Goal: Navigation & Orientation: Find specific page/section

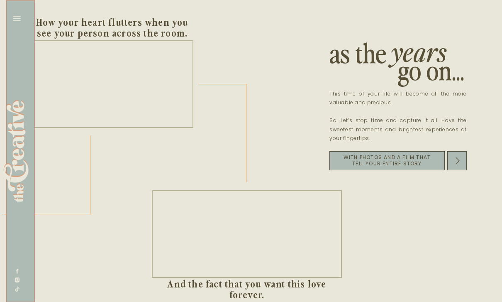
scroll to position [0, 1028]
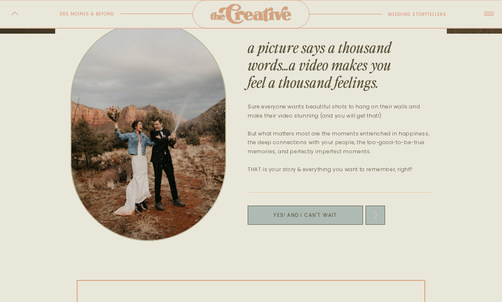
scroll to position [257, 0]
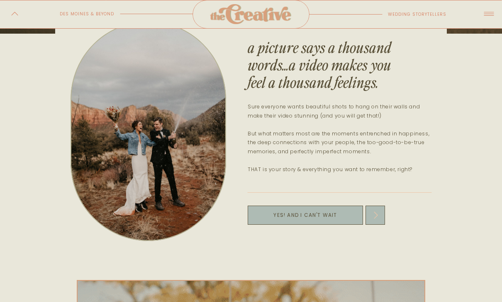
click at [374, 214] on icon at bounding box center [376, 215] width 8 height 9
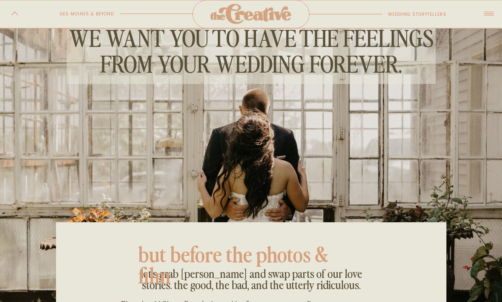
scroll to position [13, 0]
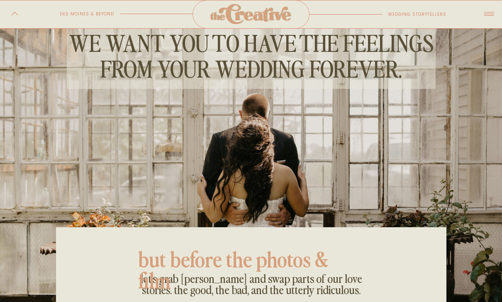
click at [488, 16] on icon at bounding box center [489, 13] width 15 height 17
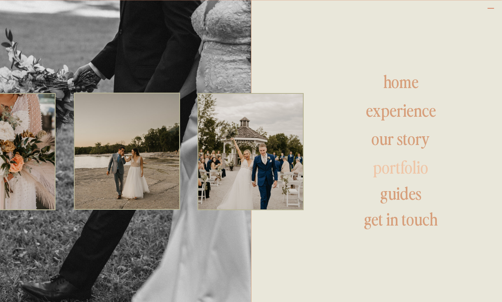
click at [396, 163] on h1 "portfolio" at bounding box center [401, 168] width 112 height 20
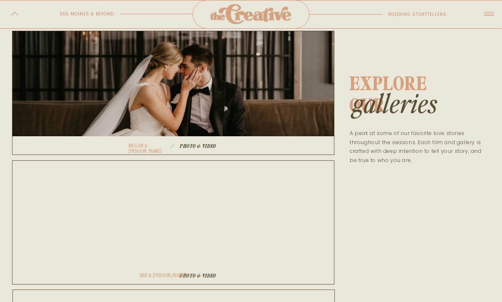
scroll to position [171, 0]
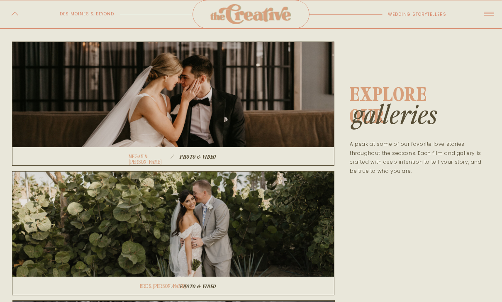
click at [487, 20] on icon at bounding box center [489, 13] width 15 height 17
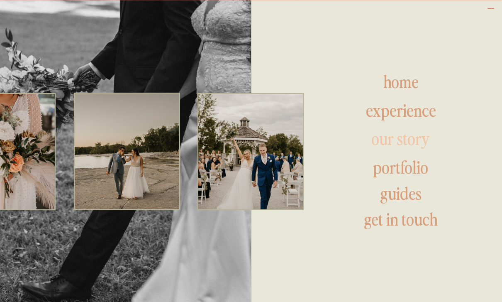
click at [416, 134] on h1 "our story" at bounding box center [401, 140] width 126 height 20
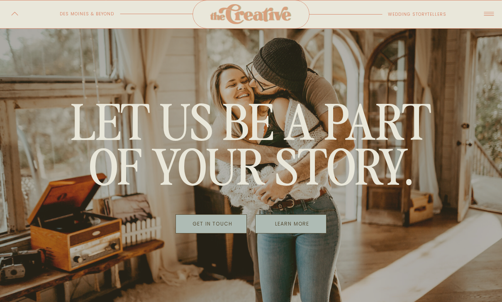
scroll to position [2733, 0]
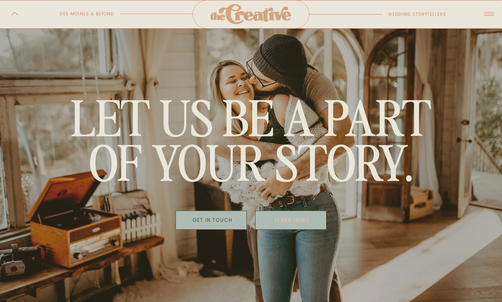
click at [295, 216] on p "learn more" at bounding box center [292, 220] width 69 height 12
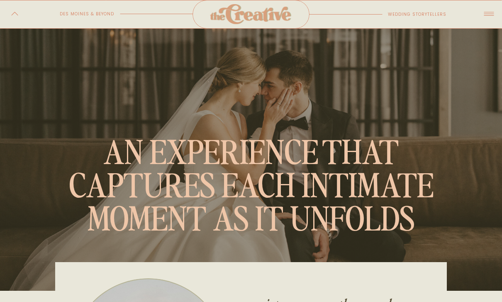
click at [490, 17] on icon at bounding box center [489, 13] width 15 height 17
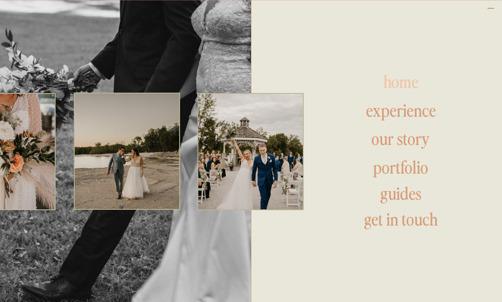
click at [411, 85] on h1 "home" at bounding box center [401, 83] width 96 height 20
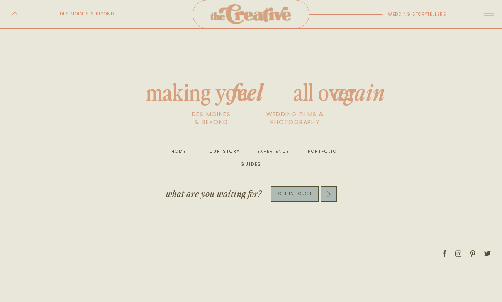
scroll to position [3491, 0]
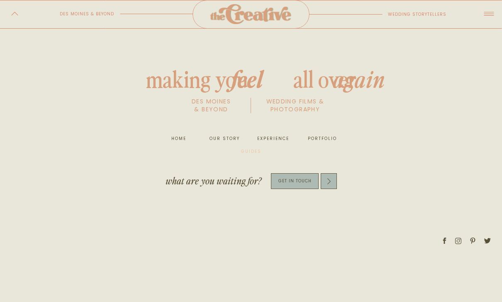
click at [245, 150] on nav "guides" at bounding box center [251, 151] width 27 height 8
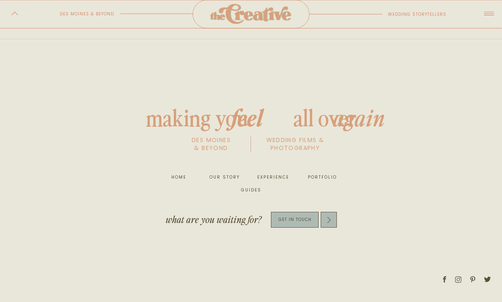
scroll to position [757, 0]
click at [329, 225] on div at bounding box center [329, 220] width 16 height 16
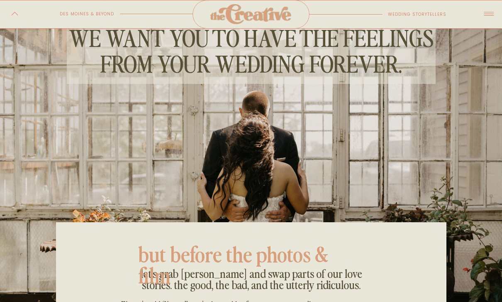
scroll to position [18, 0]
click at [490, 17] on icon at bounding box center [489, 13] width 15 height 17
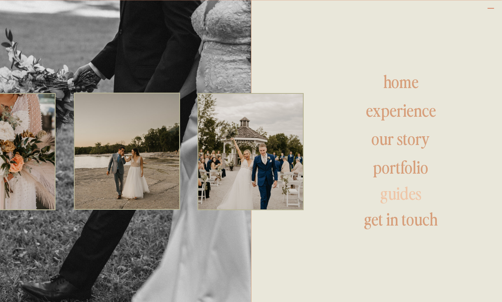
click at [405, 189] on h1 "guides" at bounding box center [401, 194] width 112 height 20
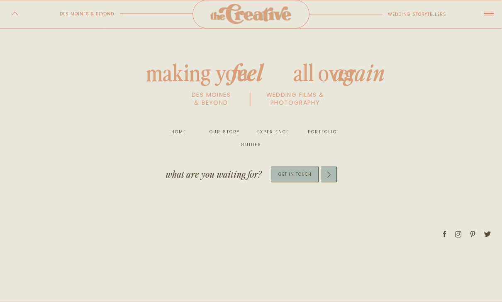
scroll to position [789, 0]
click at [327, 175] on icon at bounding box center [329, 174] width 7 height 7
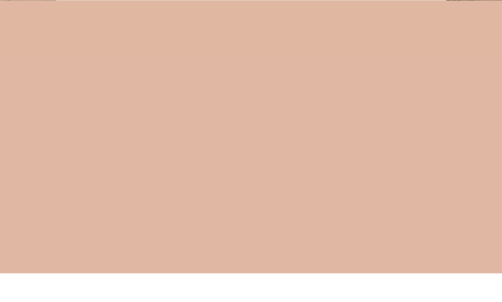
scroll to position [468, 0]
